Goal: Task Accomplishment & Management: Manage account settings

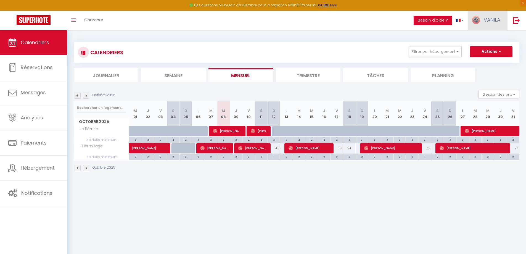
click at [492, 18] on span "VANILA" at bounding box center [492, 19] width 17 height 7
click at [486, 37] on link "Paramètres" at bounding box center [485, 38] width 41 height 9
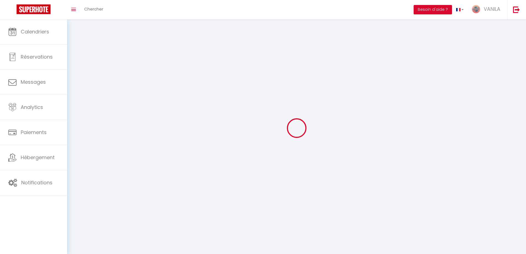
select select "28"
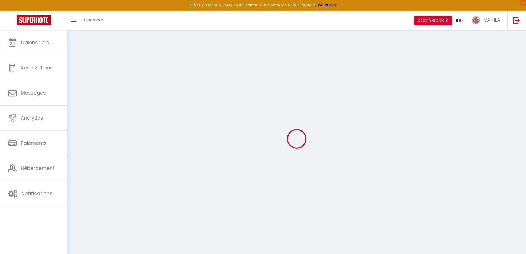
type input "vHhRyF6YnG7lvHgXEqmbyPgrN"
type input "XrgzHDm9h8IOnzU3TN2GBmvir"
type input "[URL][DOMAIN_NAME]"
select select "fr"
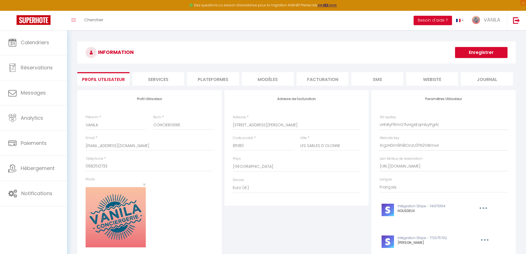
click at [323, 82] on li "Facturation" at bounding box center [322, 79] width 52 height 14
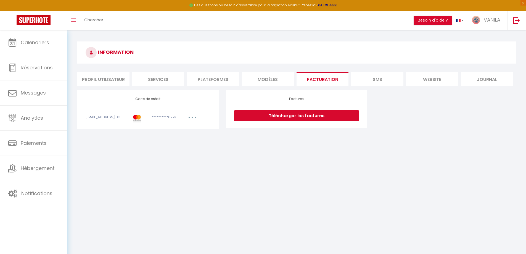
click at [313, 115] on link "Télécharger les factures" at bounding box center [296, 115] width 125 height 11
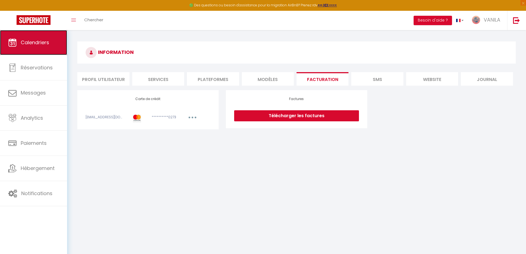
click at [29, 36] on link "Calendriers" at bounding box center [33, 42] width 67 height 25
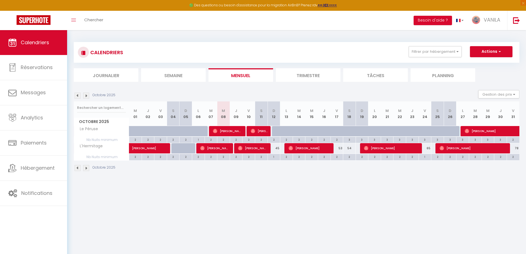
click at [254, 185] on body "🟢 Des questions ou besoin d'assistance pour la migration AirBnB? Prenez rdv >>>…" at bounding box center [263, 157] width 526 height 254
click at [88, 93] on img at bounding box center [86, 95] width 6 height 6
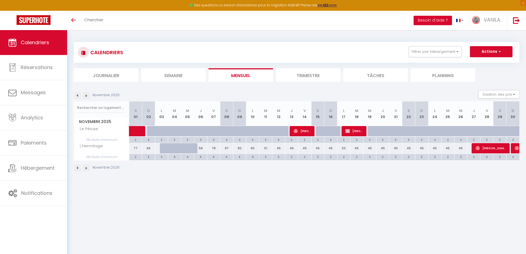
click at [79, 96] on img at bounding box center [78, 95] width 6 height 6
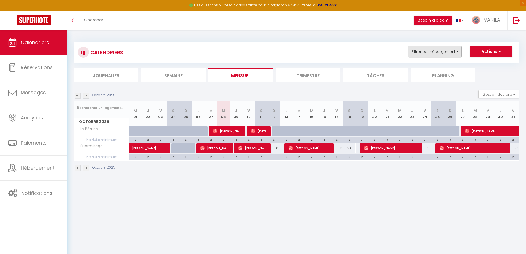
click at [451, 53] on button "Filtrer par hébergement" at bounding box center [435, 51] width 53 height 11
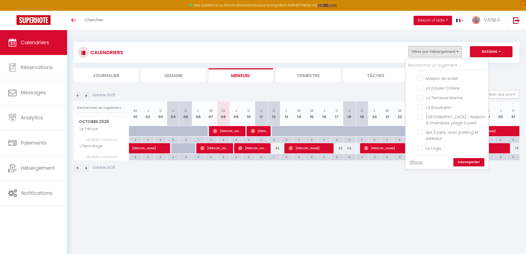
scroll to position [160, 0]
click at [420, 107] on input "[GEOGRAPHIC_DATA] - Maison 3 chambres plage à pied" at bounding box center [451, 106] width 69 height 6
checkbox input "true"
checkbox input "false"
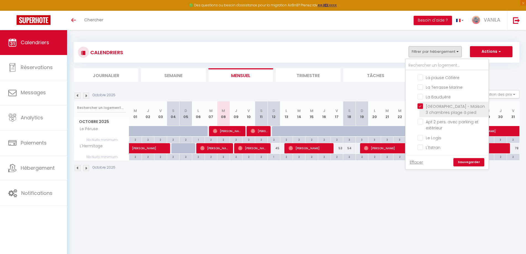
checkbox input "false"
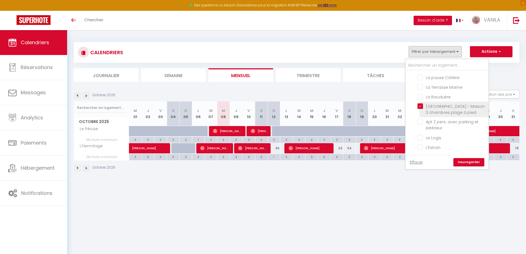
checkbox input "false"
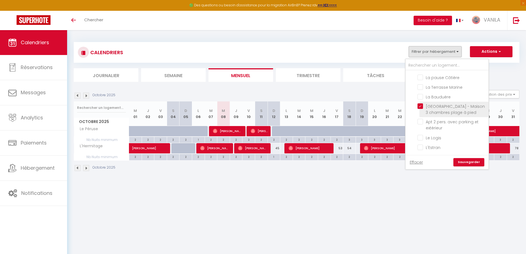
checkbox input "false"
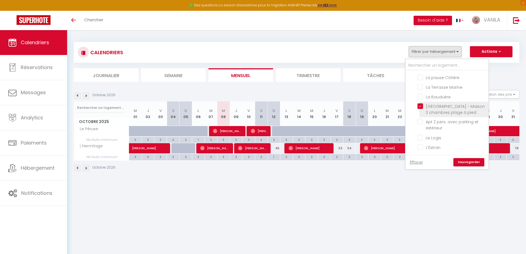
checkbox input "false"
click at [420, 107] on input "[GEOGRAPHIC_DATA] - Maison 3 chambres plage à pied" at bounding box center [451, 106] width 69 height 6
checkbox input "false"
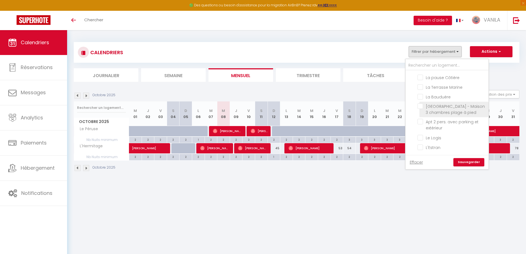
checkbox input "false"
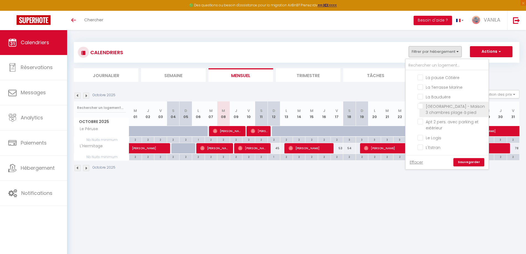
checkbox input "false"
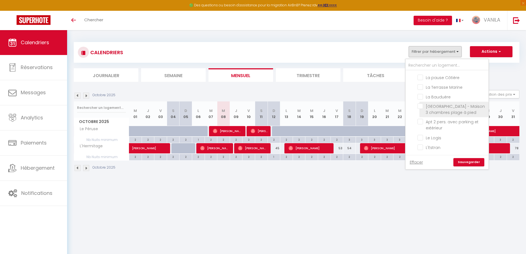
checkbox input "false"
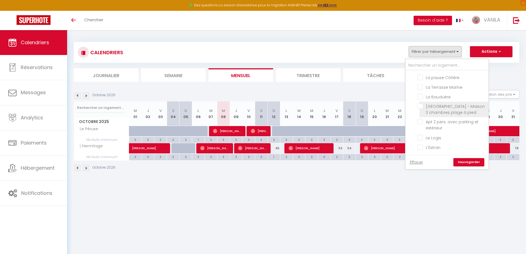
checkbox input "false"
click at [420, 107] on input "[GEOGRAPHIC_DATA] - Maison 3 chambres plage à pied" at bounding box center [451, 106] width 69 height 6
checkbox input "true"
checkbox input "false"
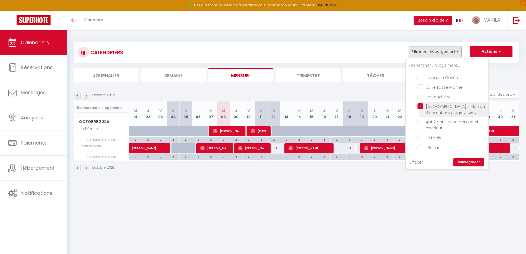
checkbox input "false"
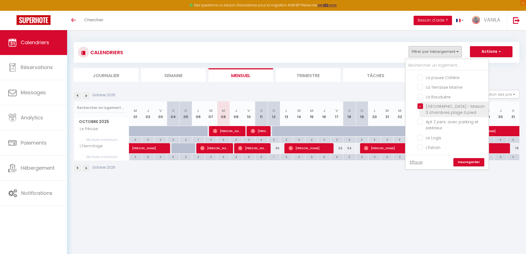
checkbox input "false"
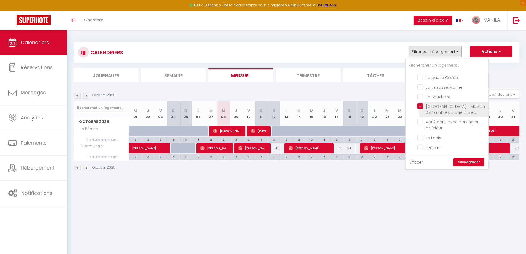
checkbox input "false"
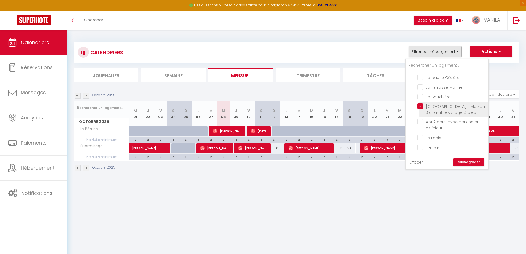
checkbox input "false"
click at [469, 162] on link "Sauvegarder" at bounding box center [468, 162] width 31 height 8
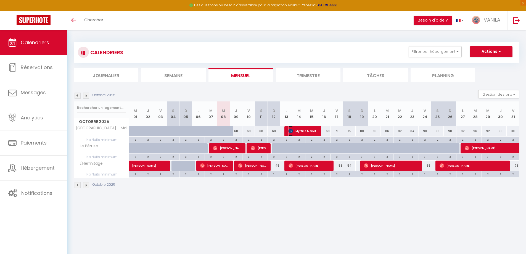
click at [315, 131] on span "Myrtille Merlet" at bounding box center [303, 131] width 30 height 10
select select "OK"
select select "0"
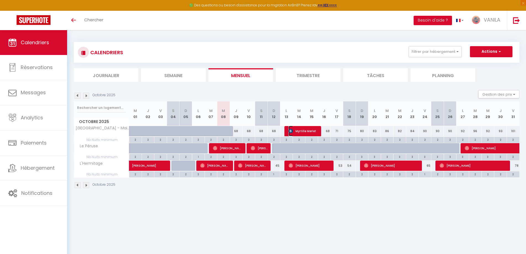
select select "1"
select select
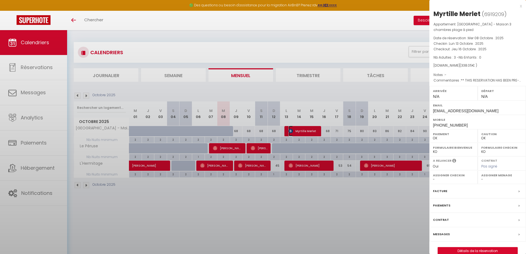
select select "31195"
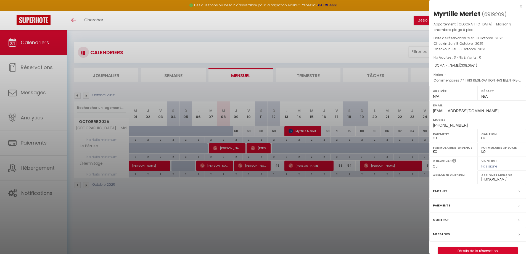
click at [89, 100] on div at bounding box center [263, 127] width 526 height 254
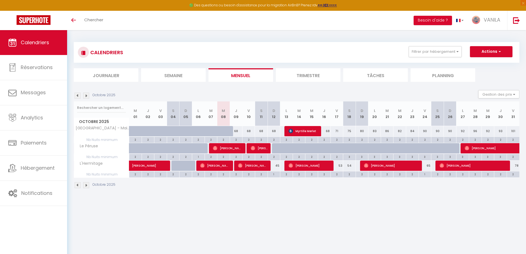
click at [88, 95] on img at bounding box center [86, 95] width 6 height 6
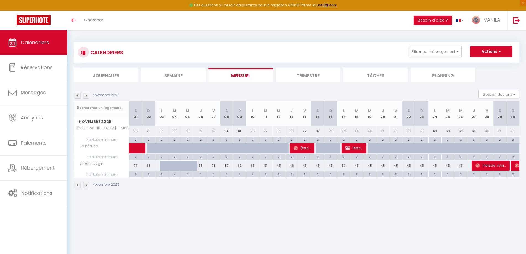
click at [76, 96] on img at bounding box center [78, 95] width 6 height 6
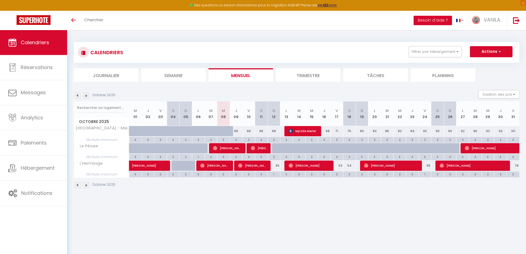
click at [88, 95] on img at bounding box center [86, 95] width 6 height 6
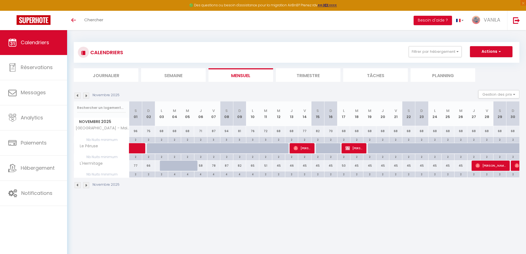
click at [77, 96] on img at bounding box center [78, 95] width 6 height 6
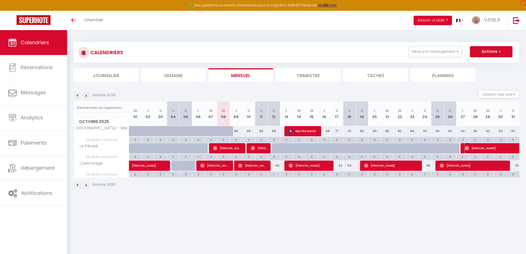
click at [471, 148] on span "[PERSON_NAME]" at bounding box center [503, 148] width 76 height 10
select select "44817"
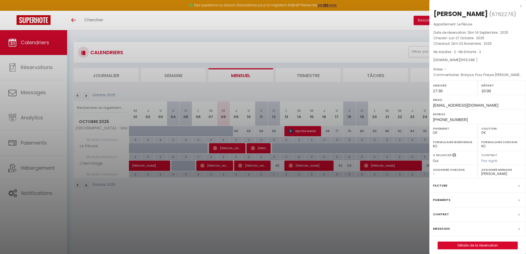
click at [379, 197] on div at bounding box center [263, 127] width 526 height 254
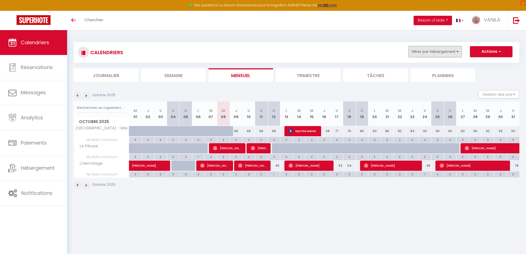
click at [419, 53] on button "Filtrer par hébergement" at bounding box center [435, 51] width 53 height 11
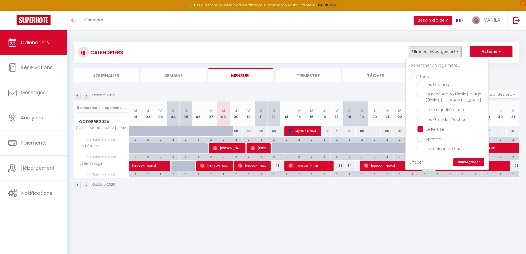
click at [412, 77] on input "Tous" at bounding box center [452, 76] width 83 height 6
checkbox input "true"
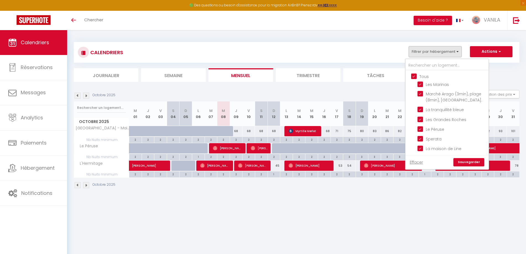
checkbox input "true"
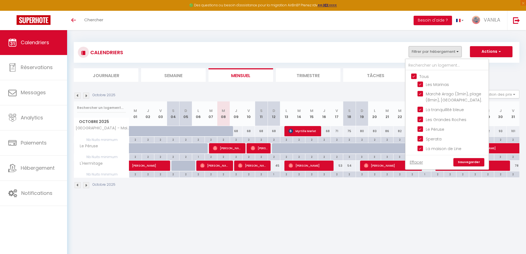
checkbox input "true"
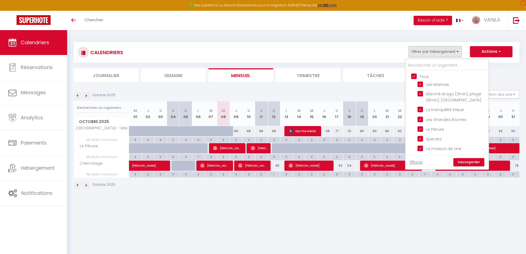
checkbox input "true"
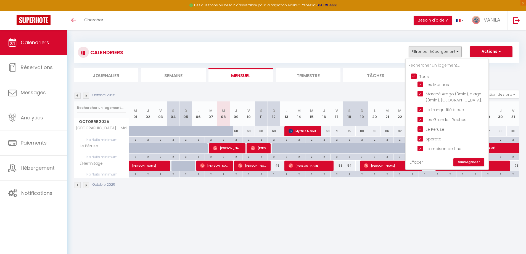
click at [464, 163] on link "Sauvegarder" at bounding box center [468, 162] width 31 height 8
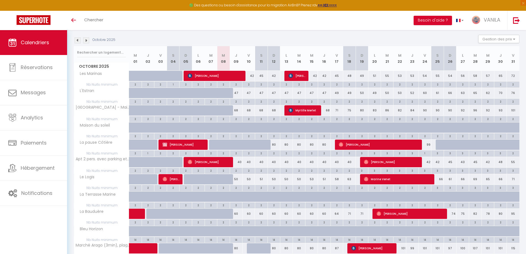
scroll to position [0, 0]
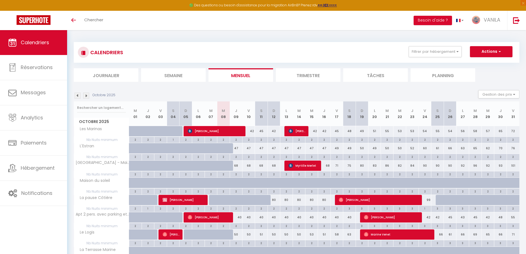
click at [84, 96] on img at bounding box center [86, 95] width 6 height 6
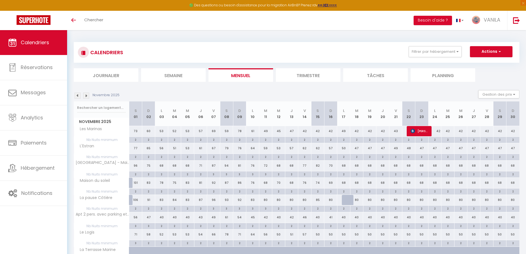
click at [76, 95] on img at bounding box center [78, 95] width 6 height 6
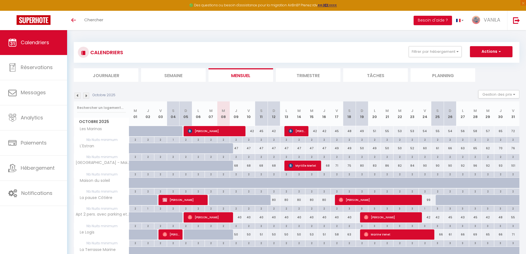
click at [88, 95] on img at bounding box center [86, 95] width 6 height 6
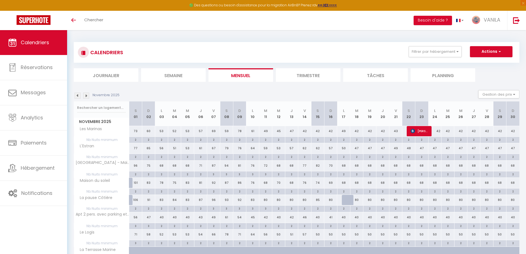
click at [356, 165] on div "68" at bounding box center [356, 165] width 13 height 10
type input "68"
type input "[DATE] Novembre 2025"
type input "Mer 19 Novembre 2025"
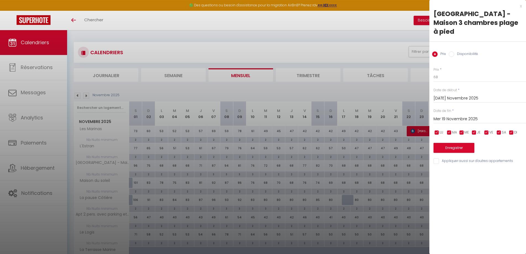
click at [465, 51] on label "Disponibilité" at bounding box center [466, 54] width 24 height 6
click at [454, 51] on input "Disponibilité" at bounding box center [452, 54] width 6 height 6
radio input "true"
radio input "false"
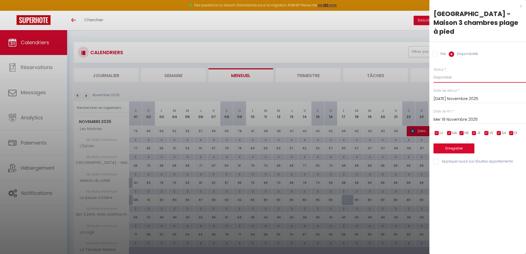
click at [451, 72] on select "Disponible Indisponible" at bounding box center [479, 77] width 92 height 10
select select "0"
click at [433, 72] on select "Disponible Indisponible" at bounding box center [479, 77] width 92 height 10
click at [448, 143] on button "Enregistrer" at bounding box center [453, 148] width 41 height 10
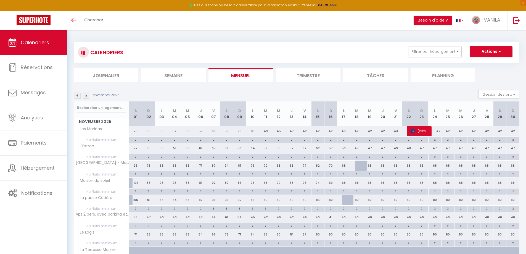
click at [344, 166] on div "68" at bounding box center [343, 165] width 13 height 10
select select "1"
type input "Lun 17 Novembre 2025"
type input "[DATE] Novembre 2025"
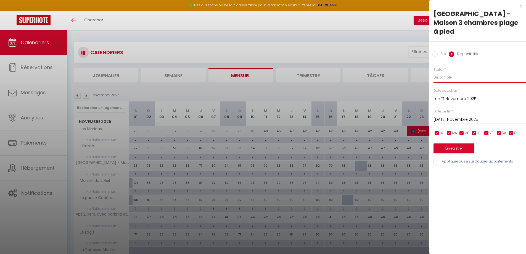
click at [439, 72] on select "Disponible Indisponible" at bounding box center [479, 77] width 92 height 10
select select "0"
click at [433, 72] on select "Disponible Indisponible" at bounding box center [479, 77] width 92 height 10
click at [449, 143] on button "Enregistrer" at bounding box center [453, 148] width 41 height 10
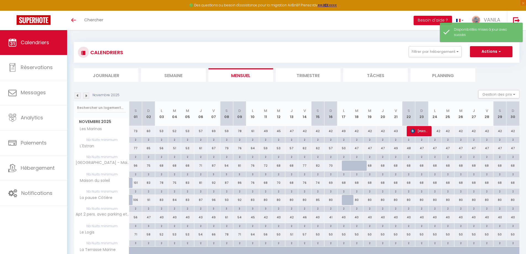
click at [361, 166] on div at bounding box center [361, 168] width 13 height 10
select select "1"
type input "[DATE] Novembre 2025"
type input "Mer 19 Novembre 2025"
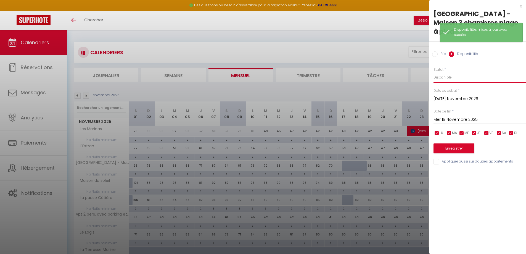
click at [448, 72] on select "Disponible Indisponible" at bounding box center [479, 77] width 92 height 10
click at [433, 72] on select "Disponible Indisponible" at bounding box center [479, 77] width 92 height 10
drag, startPoint x: 446, startPoint y: 63, endPoint x: 446, endPoint y: 66, distance: 2.8
click at [446, 72] on select "Disponible Indisponible" at bounding box center [479, 77] width 92 height 10
select select "1"
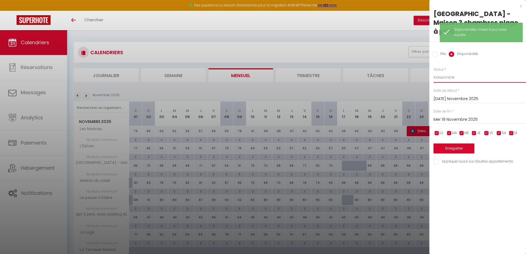
click at [433, 72] on select "Disponible Indisponible" at bounding box center [479, 77] width 92 height 10
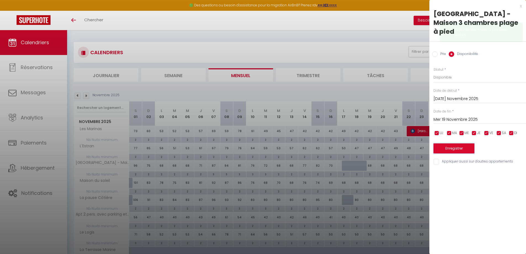
click at [454, 143] on button "Enregistrer" at bounding box center [453, 148] width 41 height 10
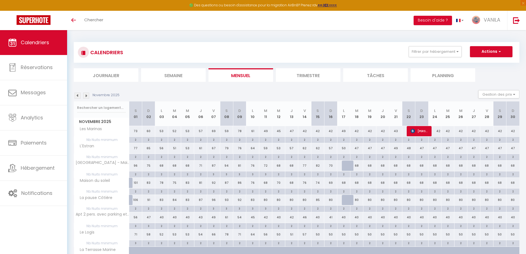
click at [86, 96] on img at bounding box center [86, 95] width 6 height 6
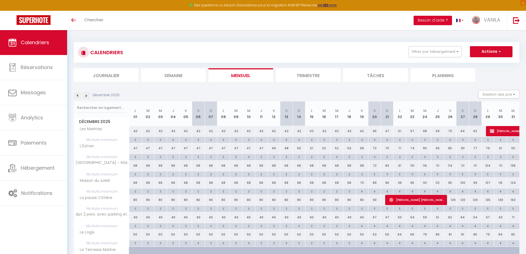
click at [87, 95] on img at bounding box center [86, 95] width 6 height 6
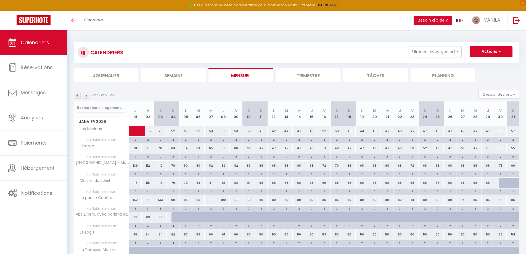
click at [78, 97] on img at bounding box center [78, 95] width 6 height 6
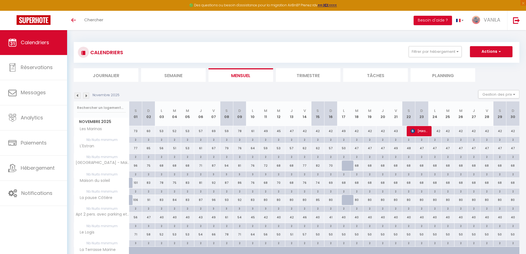
click at [85, 96] on img at bounding box center [86, 95] width 6 height 6
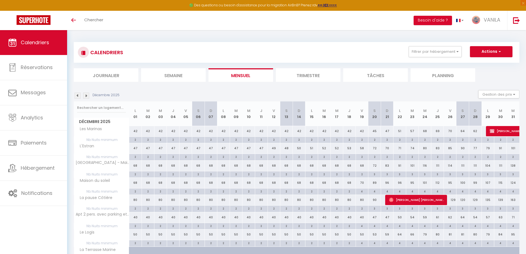
click at [85, 96] on img at bounding box center [86, 95] width 6 height 6
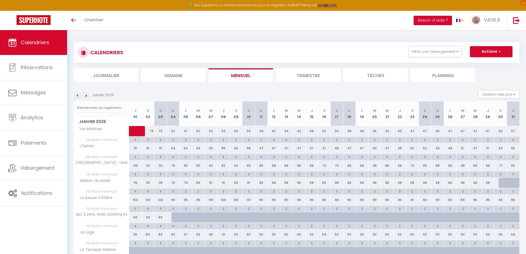
click at [85, 96] on img at bounding box center [86, 95] width 6 height 6
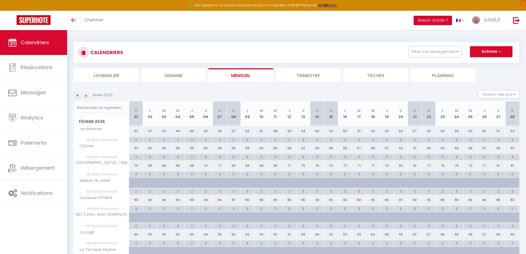
click at [85, 96] on img at bounding box center [86, 95] width 6 height 6
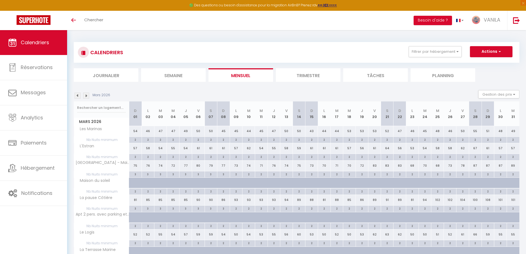
click at [85, 96] on img at bounding box center [86, 95] width 6 height 6
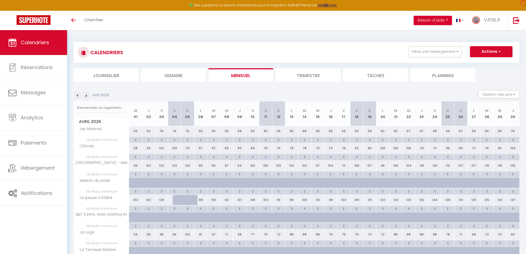
click at [85, 96] on img at bounding box center [86, 95] width 6 height 6
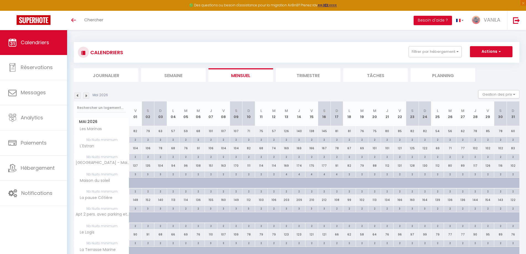
click at [85, 96] on img at bounding box center [86, 95] width 6 height 6
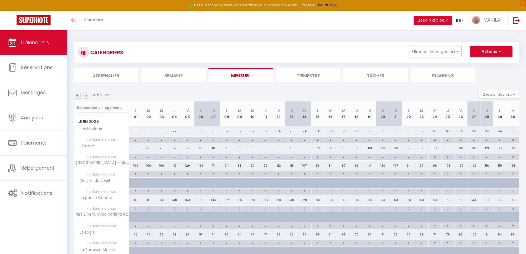
click at [85, 96] on img at bounding box center [86, 95] width 6 height 6
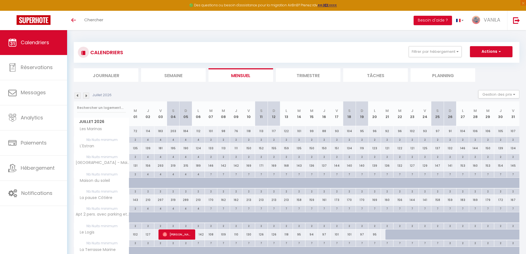
click at [85, 96] on img at bounding box center [86, 95] width 6 height 6
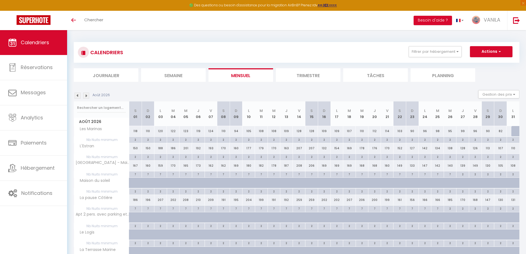
click at [85, 96] on img at bounding box center [86, 95] width 6 height 6
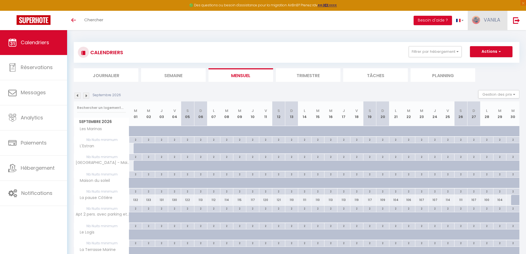
click at [486, 18] on span "VANILA" at bounding box center [492, 19] width 17 height 7
click at [485, 37] on link "Paramètres" at bounding box center [485, 38] width 41 height 9
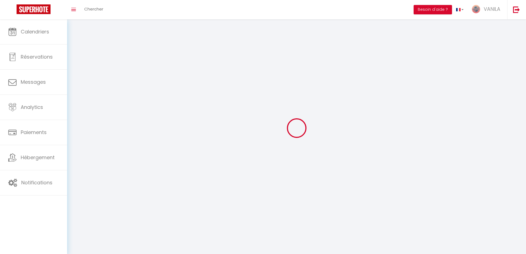
type input "VANILA"
type input "CONCIERGERIE"
type input "0682512733"
type input "[STREET_ADDRESS][PERSON_NAME]"
type input "85180"
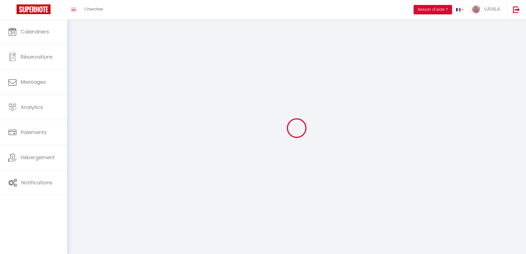
type input "LES SABLES D OLONNE"
type input "vHhRyF6YnG7lvHgXEqmbyPgrN"
type input "XrgzHDm9h8IOnzU3TN2GBmvir"
select select "28"
type input "vHhRyF6YnG7lvHgXEqmbyPgrN"
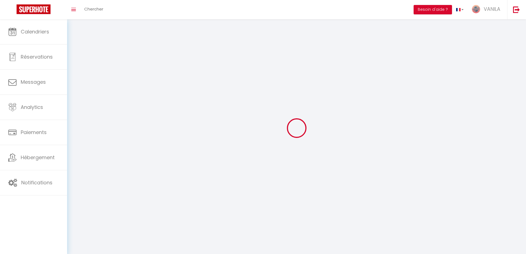
type input "XrgzHDm9h8IOnzU3TN2GBmvir"
type input "[URL][DOMAIN_NAME]"
select select "fr"
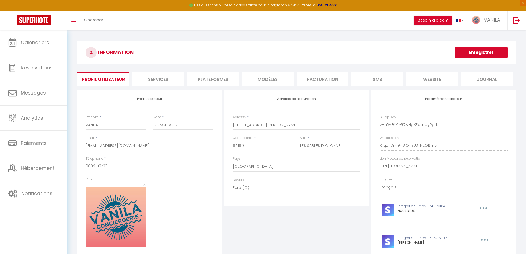
click at [327, 78] on li "Facturation" at bounding box center [322, 79] width 52 height 14
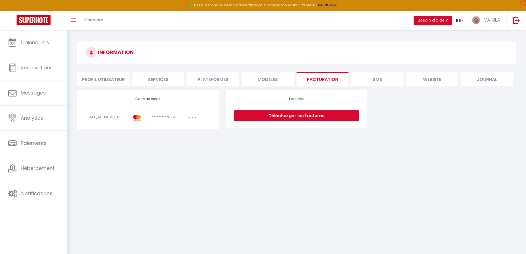
click at [189, 118] on button "button" at bounding box center [192, 118] width 15 height 7
click at [289, 116] on link "Télécharger les factures" at bounding box center [296, 115] width 125 height 11
